Goal: Navigation & Orientation: Find specific page/section

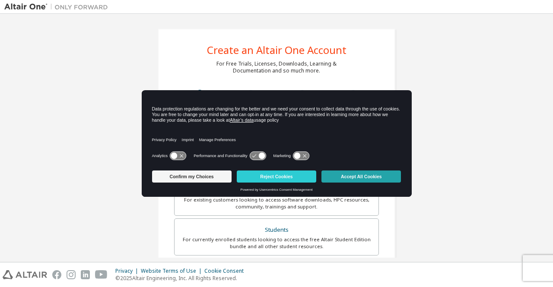
click at [387, 173] on button "Accept All Cookies" at bounding box center [362, 177] width 80 height 12
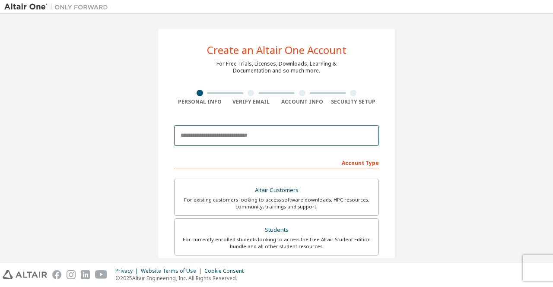
click at [308, 140] on input "email" at bounding box center [276, 135] width 205 height 21
type input "**********"
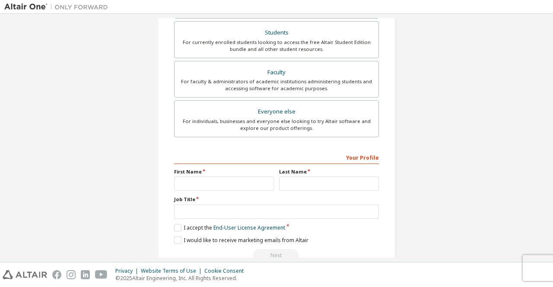
scroll to position [243, 0]
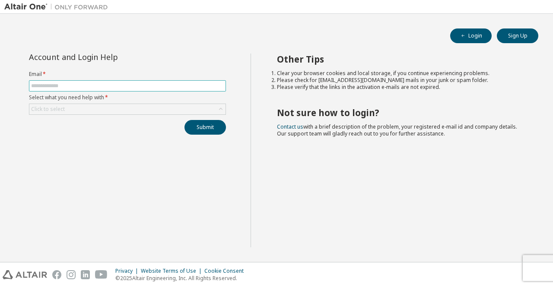
click at [171, 90] on span at bounding box center [127, 85] width 197 height 11
click at [169, 85] on input "text" at bounding box center [127, 86] width 193 height 7
type input "**********"
click at [172, 108] on div "Click to select" at bounding box center [127, 109] width 196 height 10
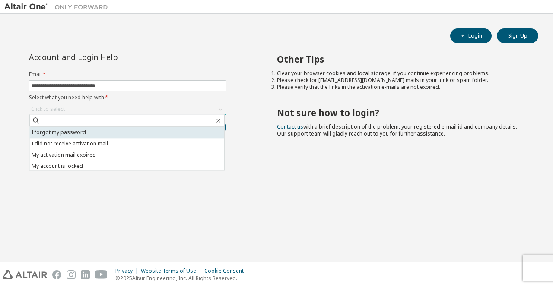
click at [136, 130] on li "I forgot my password" at bounding box center [126, 132] width 195 height 11
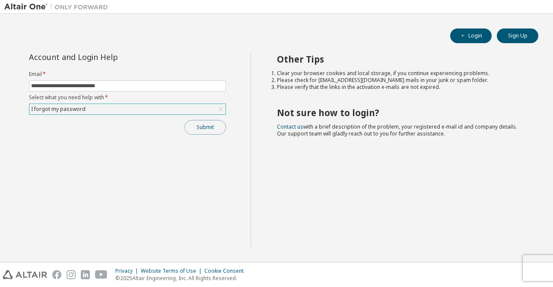
click at [206, 120] on button "Submit" at bounding box center [205, 127] width 41 height 15
click at [221, 124] on button "Submit" at bounding box center [205, 127] width 41 height 15
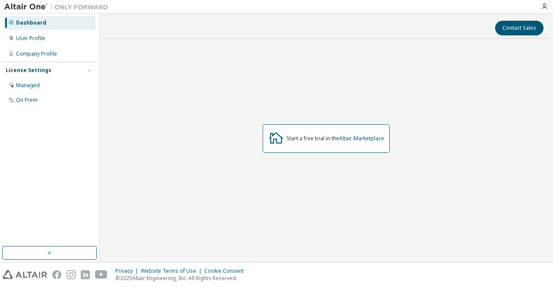
click at [39, 22] on div "Dashboard" at bounding box center [31, 22] width 30 height 7
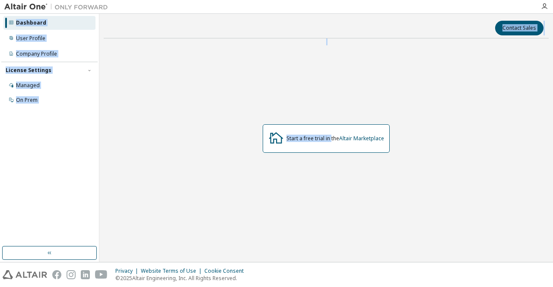
drag, startPoint x: 39, startPoint y: 22, endPoint x: 333, endPoint y: 121, distance: 310.0
click at [333, 121] on div "Dashboard User Profile Company Profile License Settings Managed On Prem Contact…" at bounding box center [276, 138] width 553 height 249
click at [278, 101] on div "Start a free trial in the Altair Marketplace" at bounding box center [326, 138] width 445 height 187
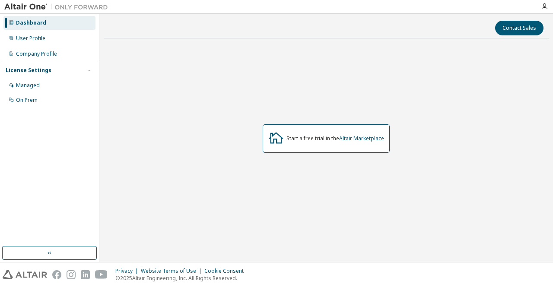
click at [72, 21] on div "Dashboard" at bounding box center [49, 23] width 92 height 14
click at [20, 37] on div "User Profile" at bounding box center [30, 38] width 29 height 7
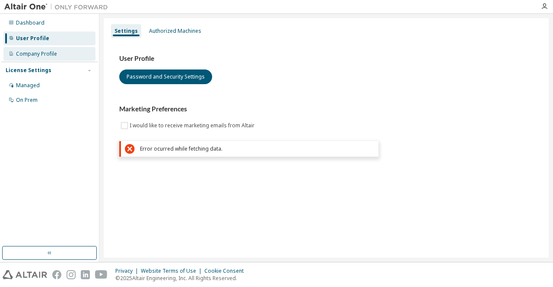
click at [60, 60] on div "Company Profile" at bounding box center [49, 54] width 92 height 14
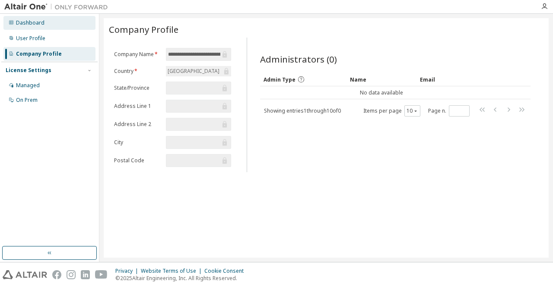
click at [70, 28] on div "Dashboard" at bounding box center [49, 23] width 92 height 14
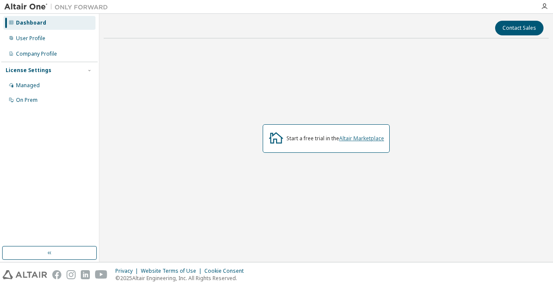
click at [360, 140] on link "Altair Marketplace" at bounding box center [361, 138] width 45 height 7
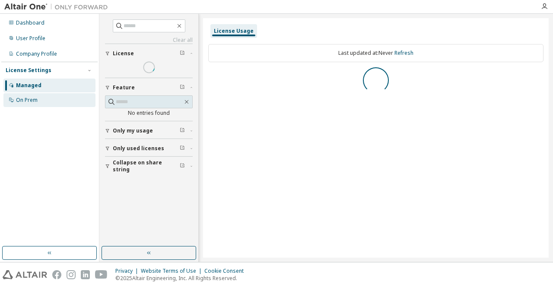
click at [42, 99] on div "On Prem" at bounding box center [49, 100] width 92 height 14
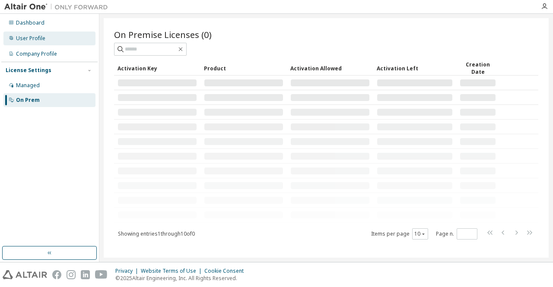
click at [46, 38] on div "User Profile" at bounding box center [49, 39] width 92 height 14
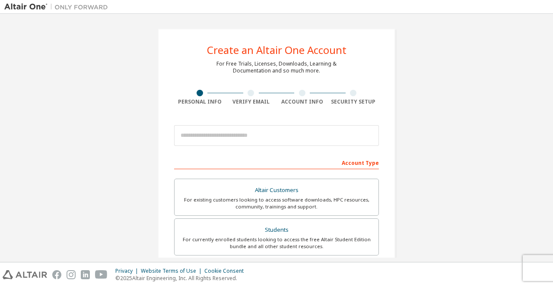
click at [236, 121] on div at bounding box center [276, 135] width 205 height 29
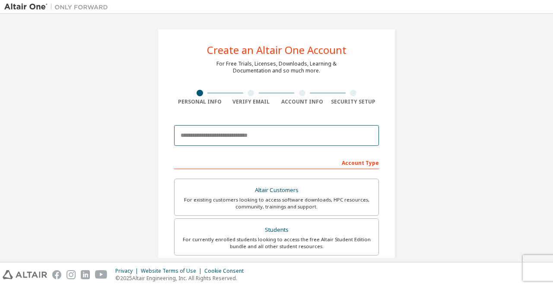
click at [236, 136] on input "email" at bounding box center [276, 135] width 205 height 21
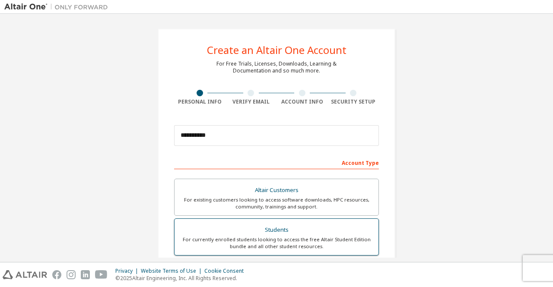
click at [255, 234] on div "Students" at bounding box center [277, 230] width 194 height 12
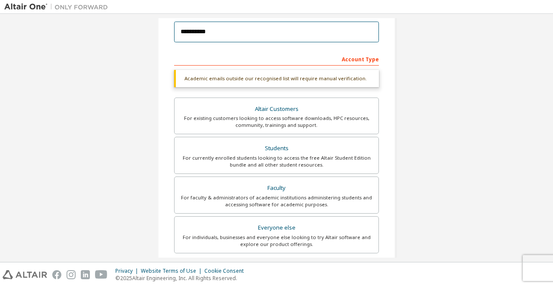
scroll to position [73, 0]
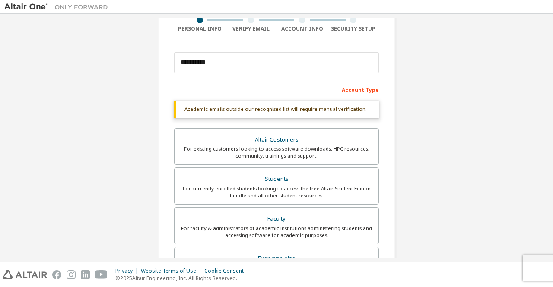
drag, startPoint x: 266, startPoint y: 129, endPoint x: 225, endPoint y: 81, distance: 63.2
click at [225, 81] on form "**********" at bounding box center [276, 228] width 205 height 361
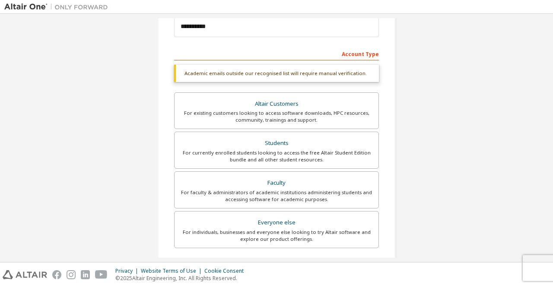
scroll to position [3, 0]
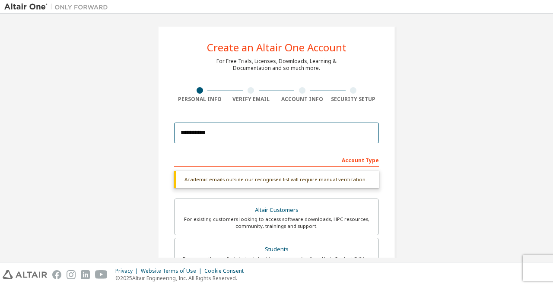
click at [242, 130] on input "**********" at bounding box center [276, 133] width 205 height 21
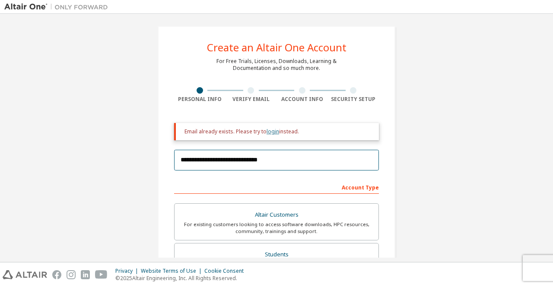
type input "**********"
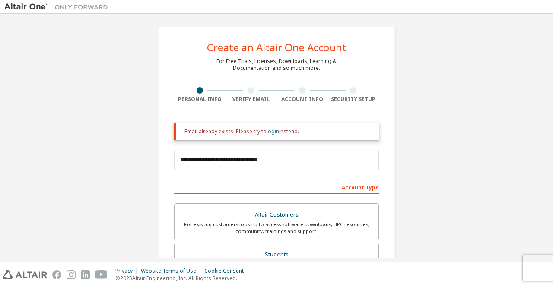
click at [272, 134] on link "login" at bounding box center [273, 131] width 13 height 7
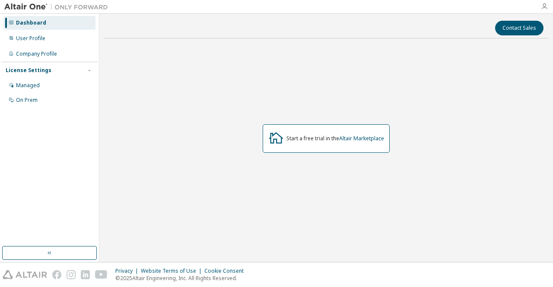
click at [544, 7] on icon "button" at bounding box center [544, 6] width 7 height 7
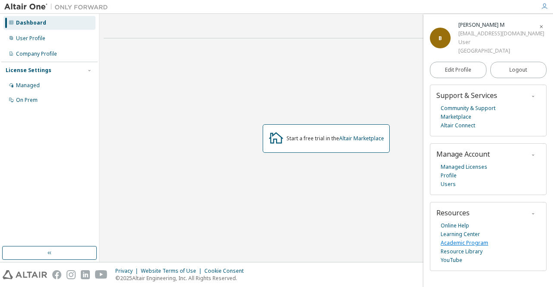
click at [479, 244] on link "Academic Program" at bounding box center [465, 243] width 48 height 9
click at [67, 96] on div "On Prem" at bounding box center [49, 100] width 92 height 14
